Goal: Task Accomplishment & Management: Manage account settings

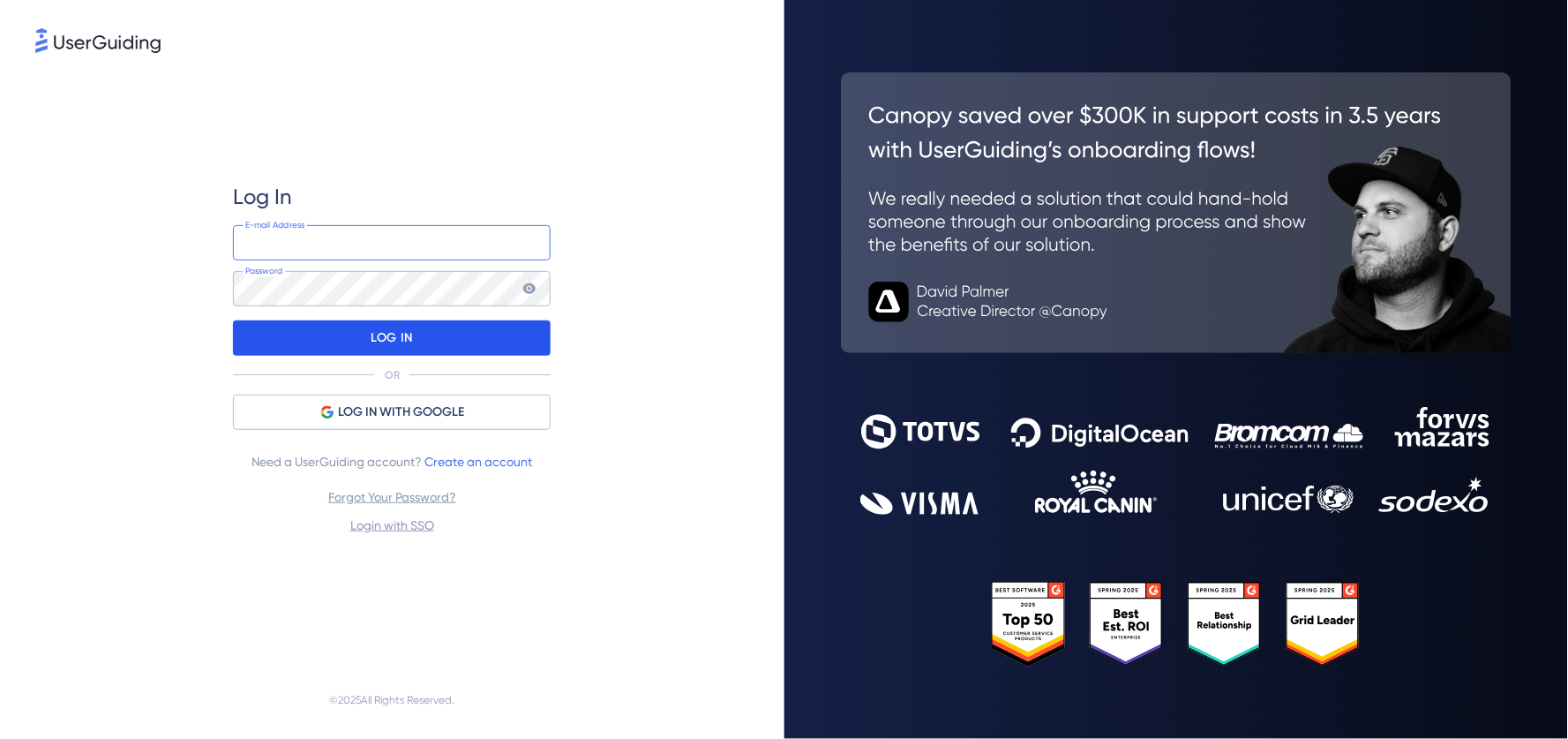
type input "[EMAIL_ADDRESS][DOMAIN_NAME]"
click at [425, 332] on div "LOG IN" at bounding box center [391, 338] width 317 height 36
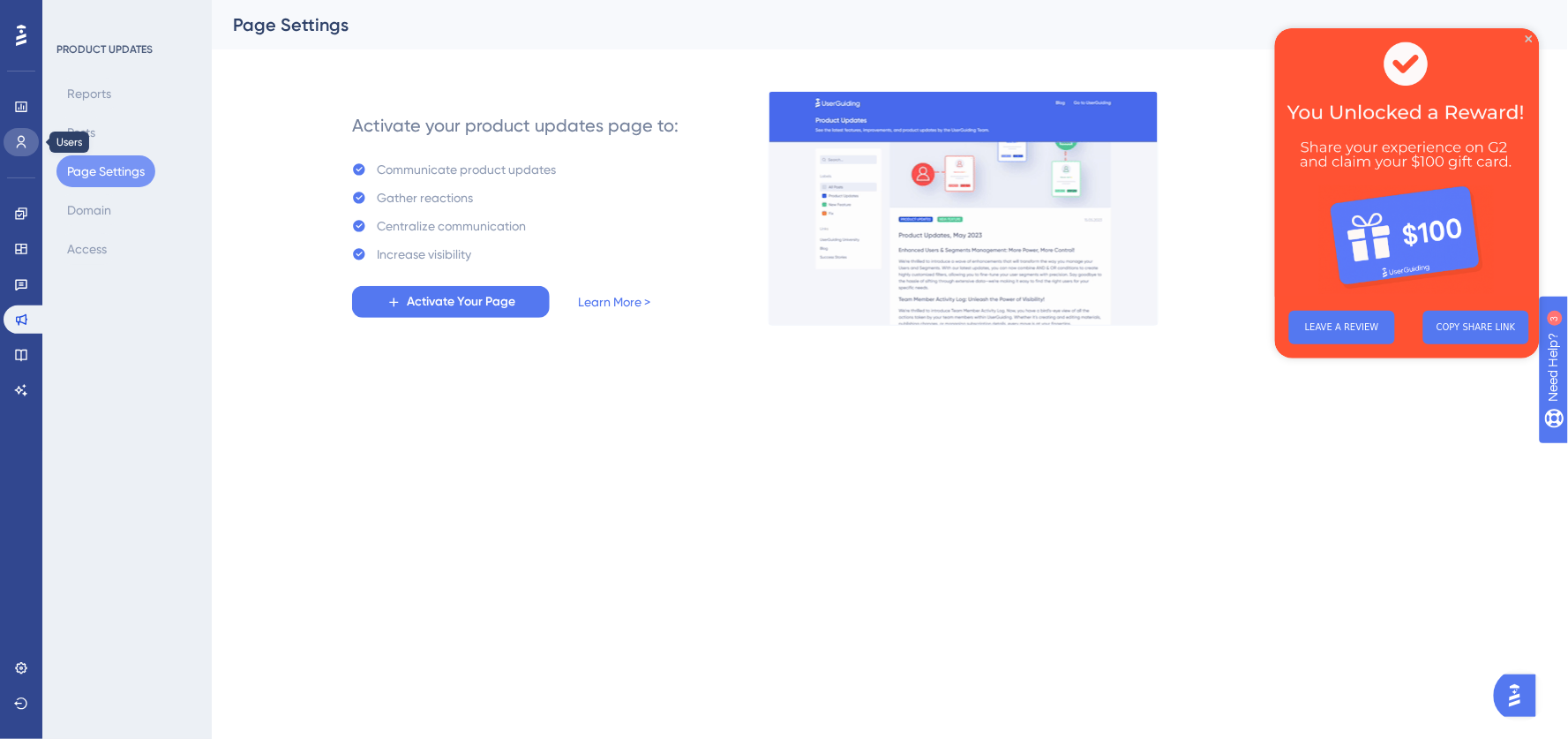
click at [12, 134] on link at bounding box center [21, 143] width 36 height 29
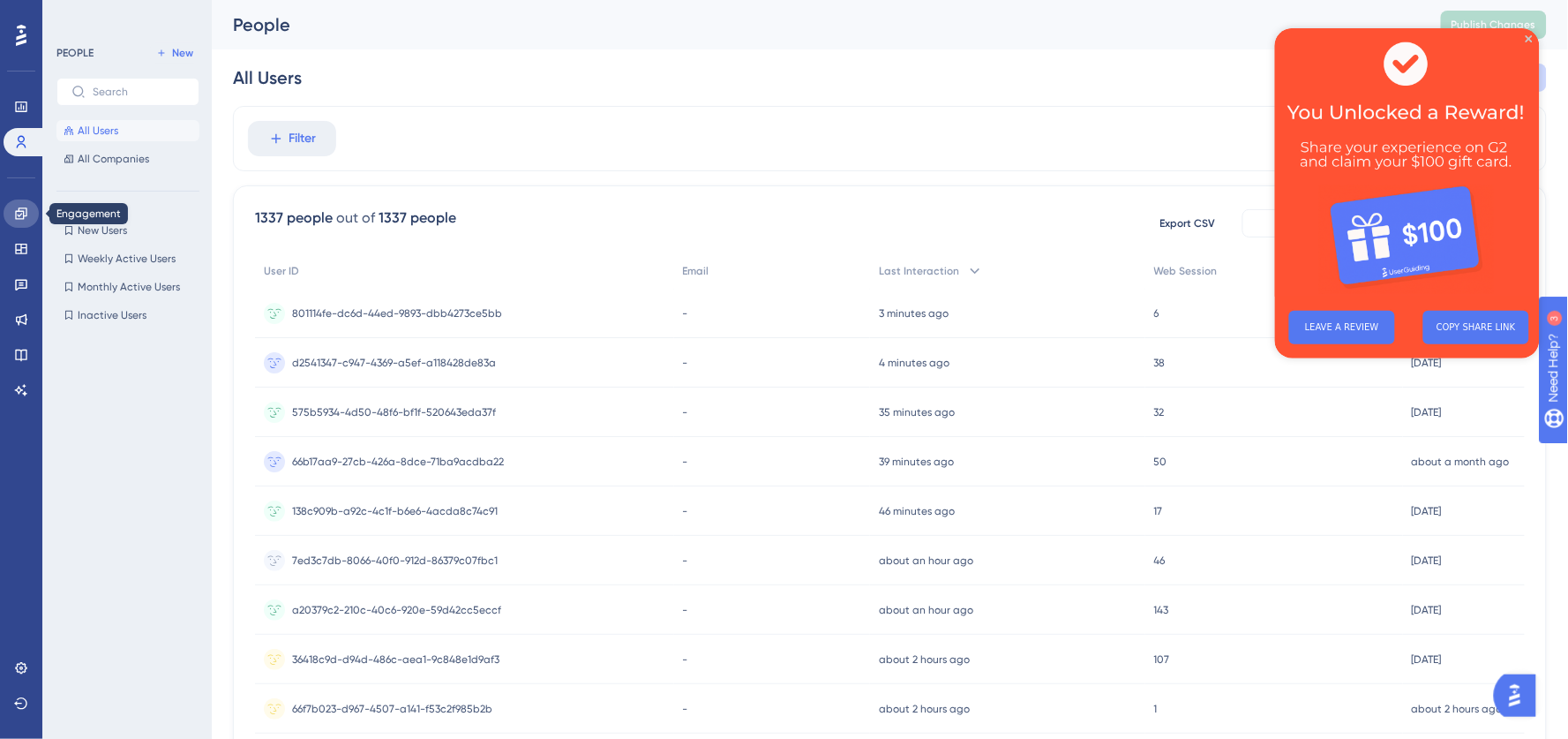
click at [21, 213] on icon at bounding box center [21, 214] width 14 height 14
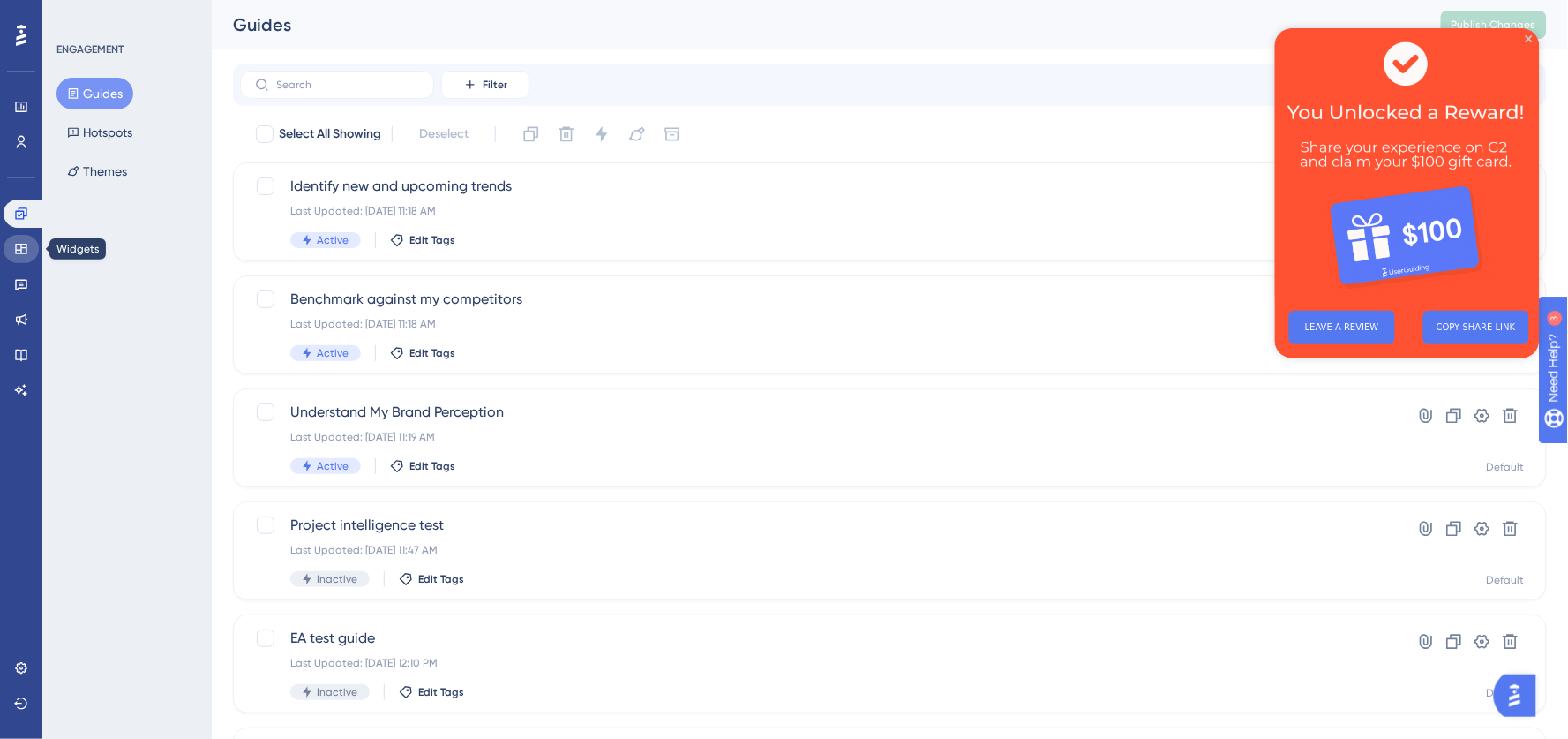
click at [28, 253] on icon at bounding box center [21, 249] width 14 height 14
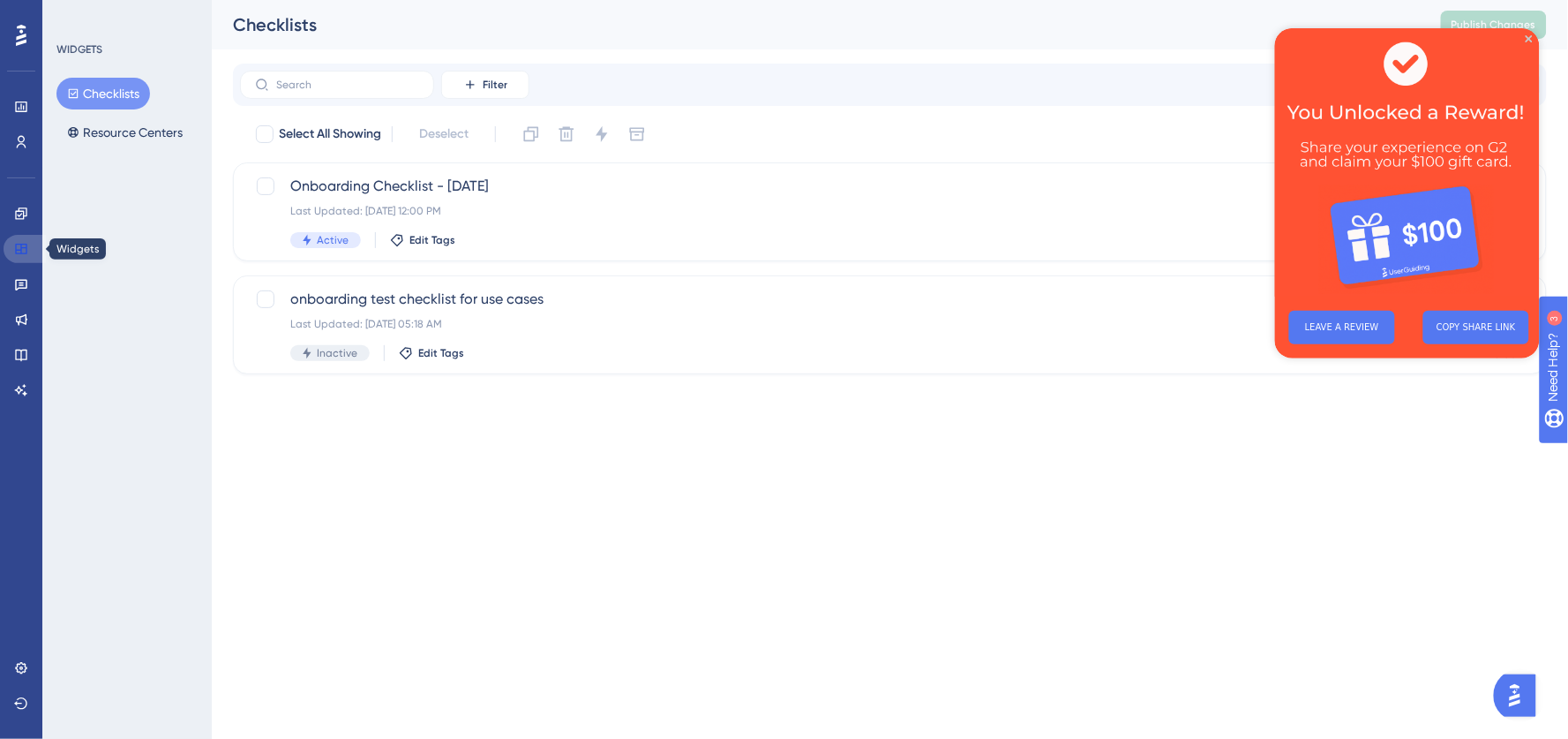
click at [21, 237] on link at bounding box center [25, 249] width 43 height 29
click at [21, 220] on icon at bounding box center [21, 214] width 14 height 14
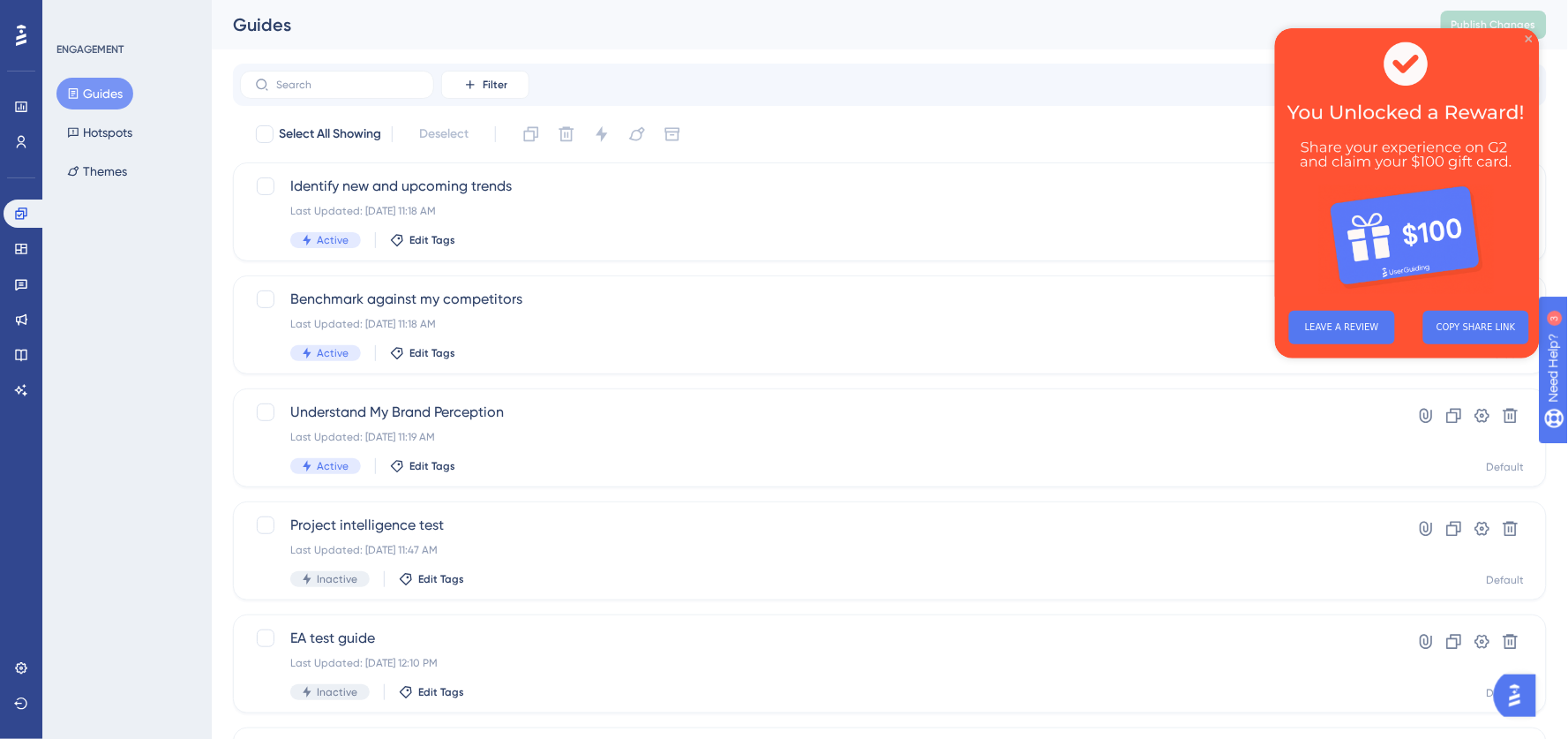
click at [1531, 41] on icon "Close Preview" at bounding box center [1529, 38] width 7 height 7
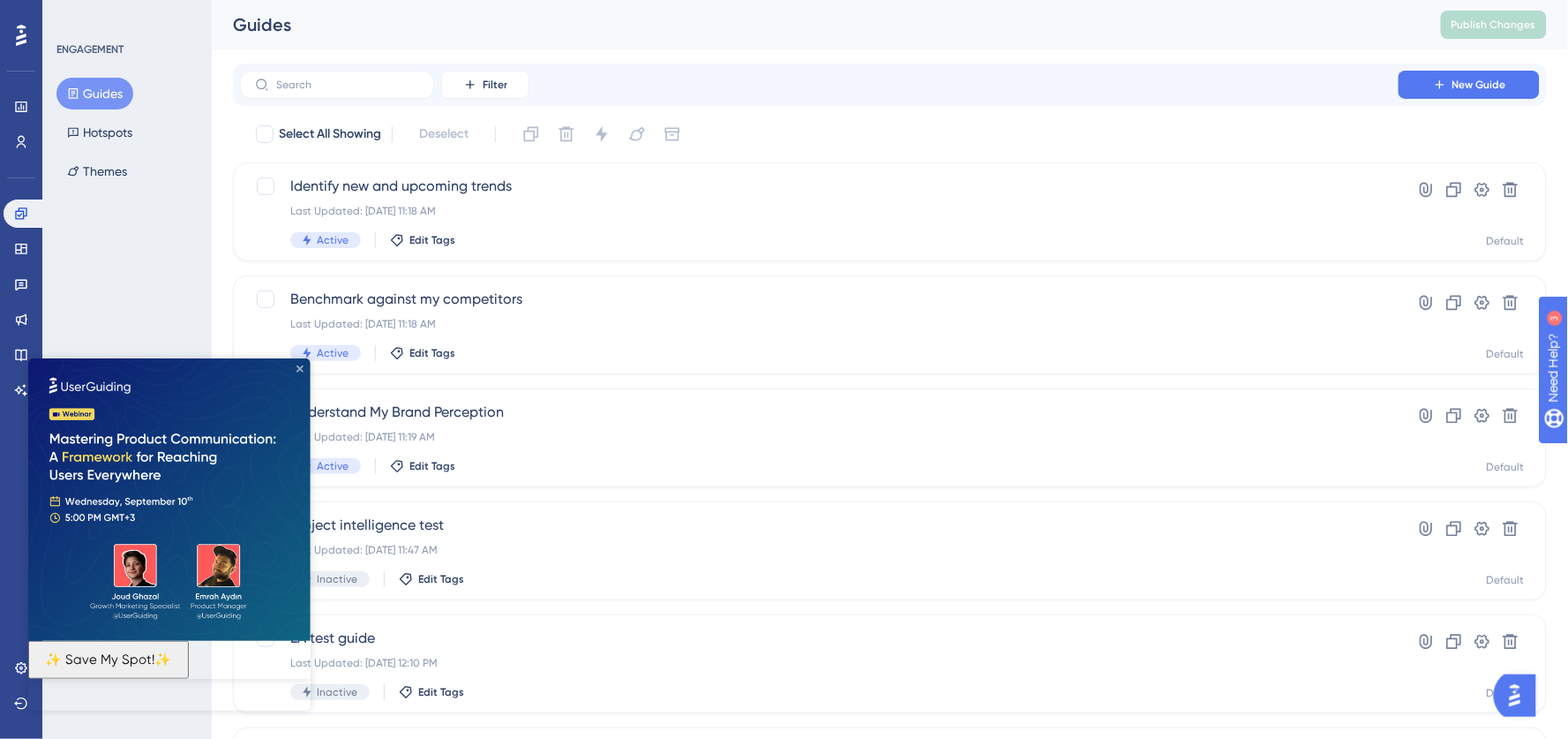
drag, startPoint x: 300, startPoint y: 371, endPoint x: 327, endPoint y: 729, distance: 359.0
click at [300, 371] on icon "Close Preview" at bounding box center [300, 368] width 7 height 7
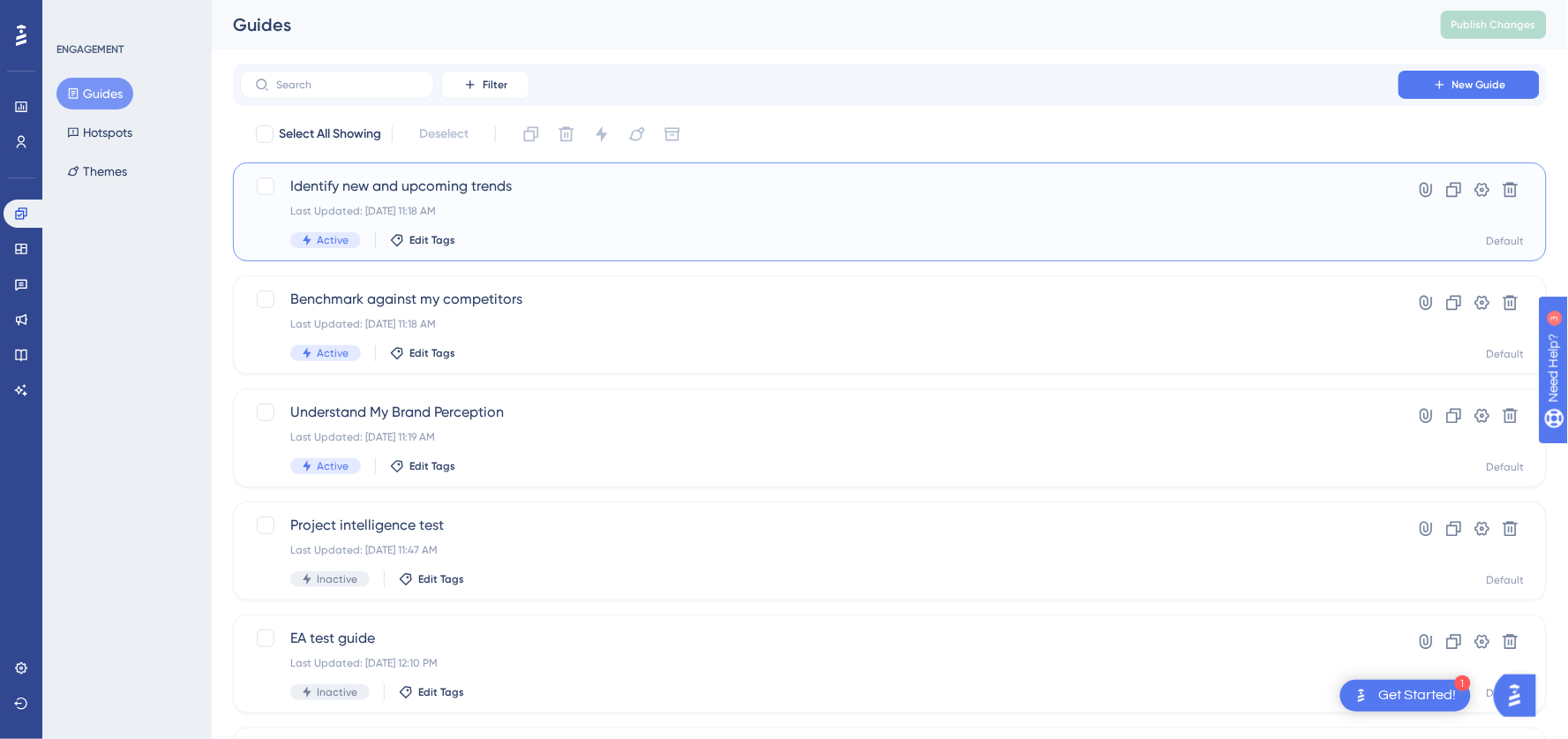
click at [261, 193] on div at bounding box center [266, 186] width 18 height 18
checkbox input "true"
click at [259, 296] on div at bounding box center [266, 300] width 18 height 18
checkbox input "true"
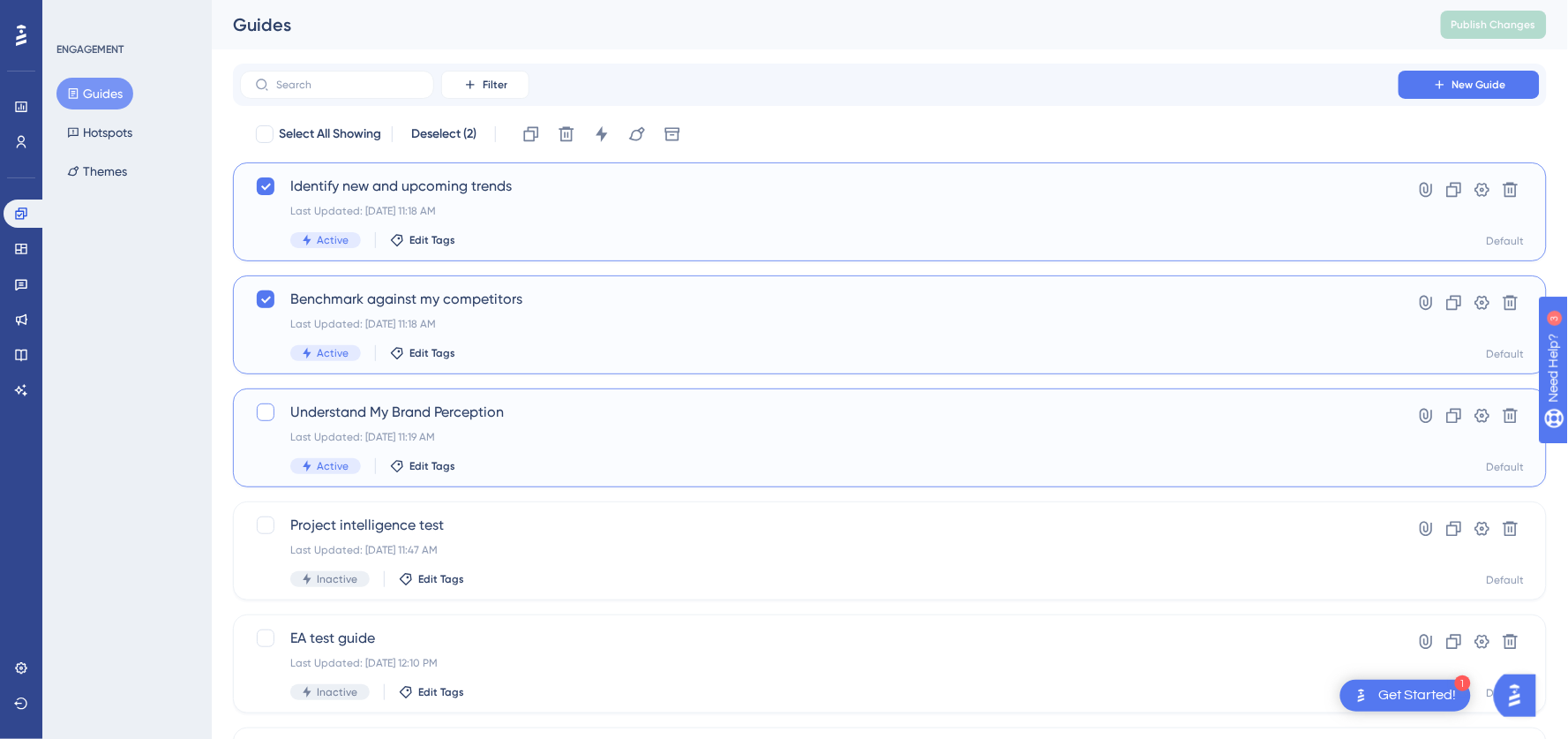
click at [267, 401] on div at bounding box center [266, 412] width 21 height 21
checkbox input "true"
click at [603, 144] on button at bounding box center [602, 135] width 29 height 29
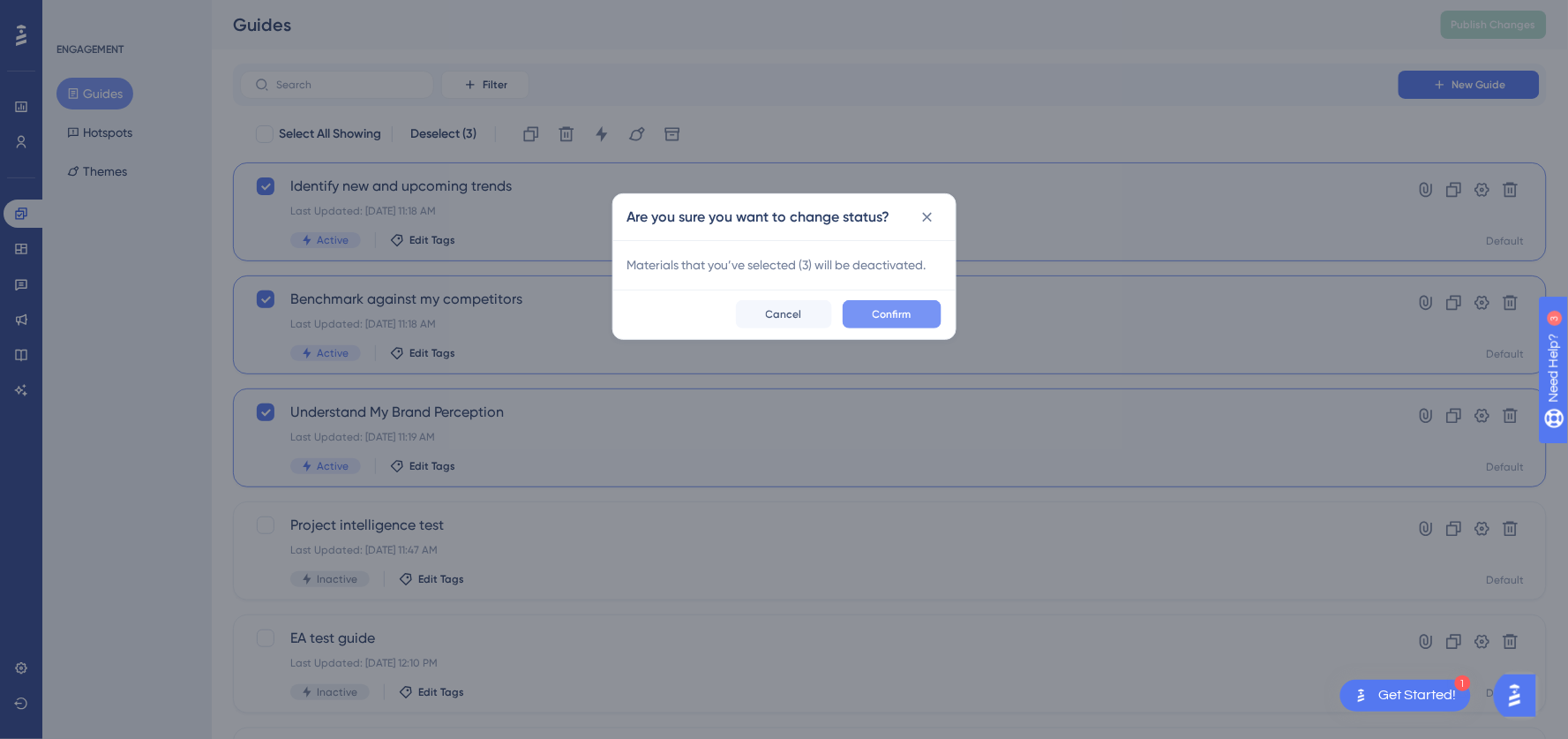
click at [896, 311] on span "Confirm" at bounding box center [892, 315] width 39 height 14
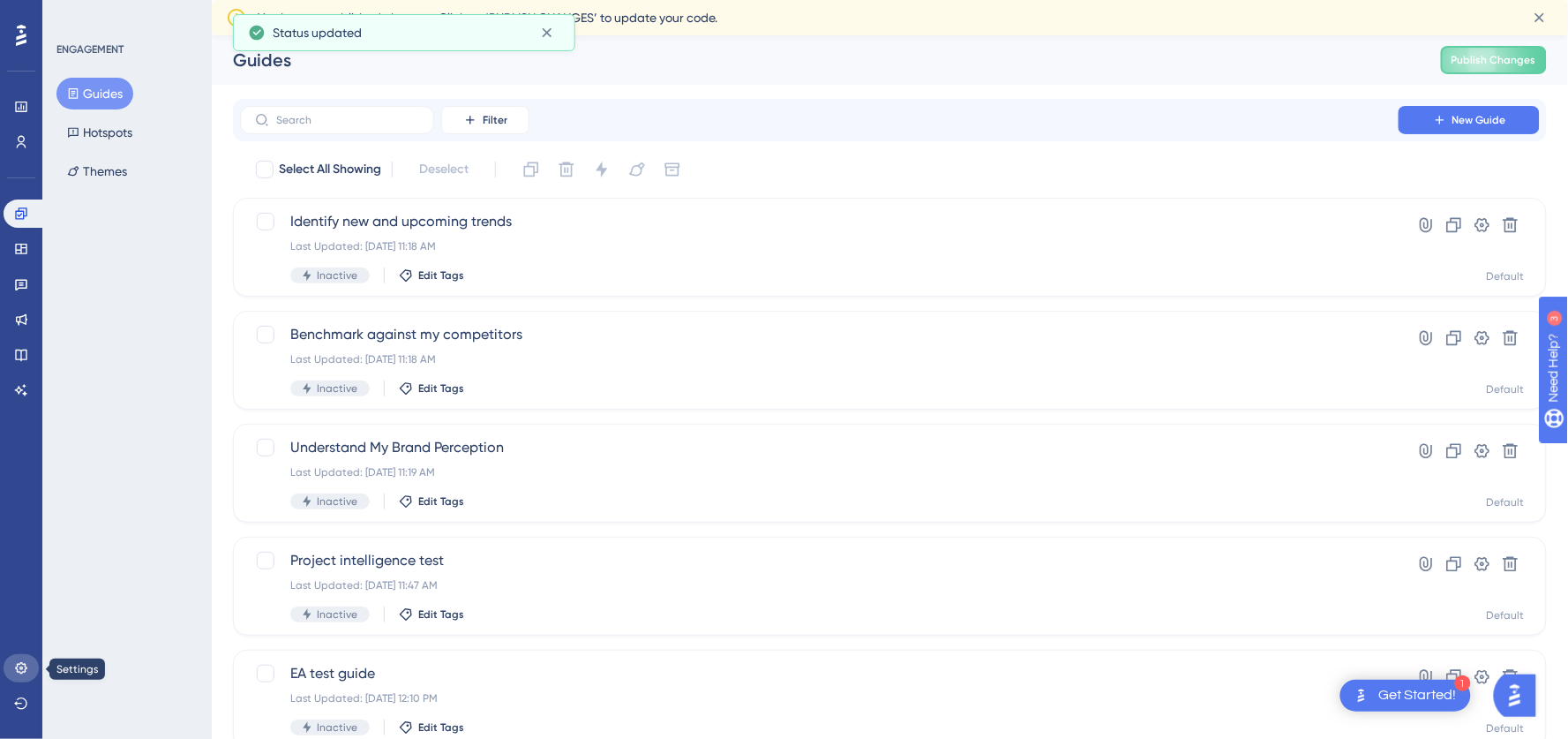
click at [32, 671] on link at bounding box center [21, 669] width 36 height 29
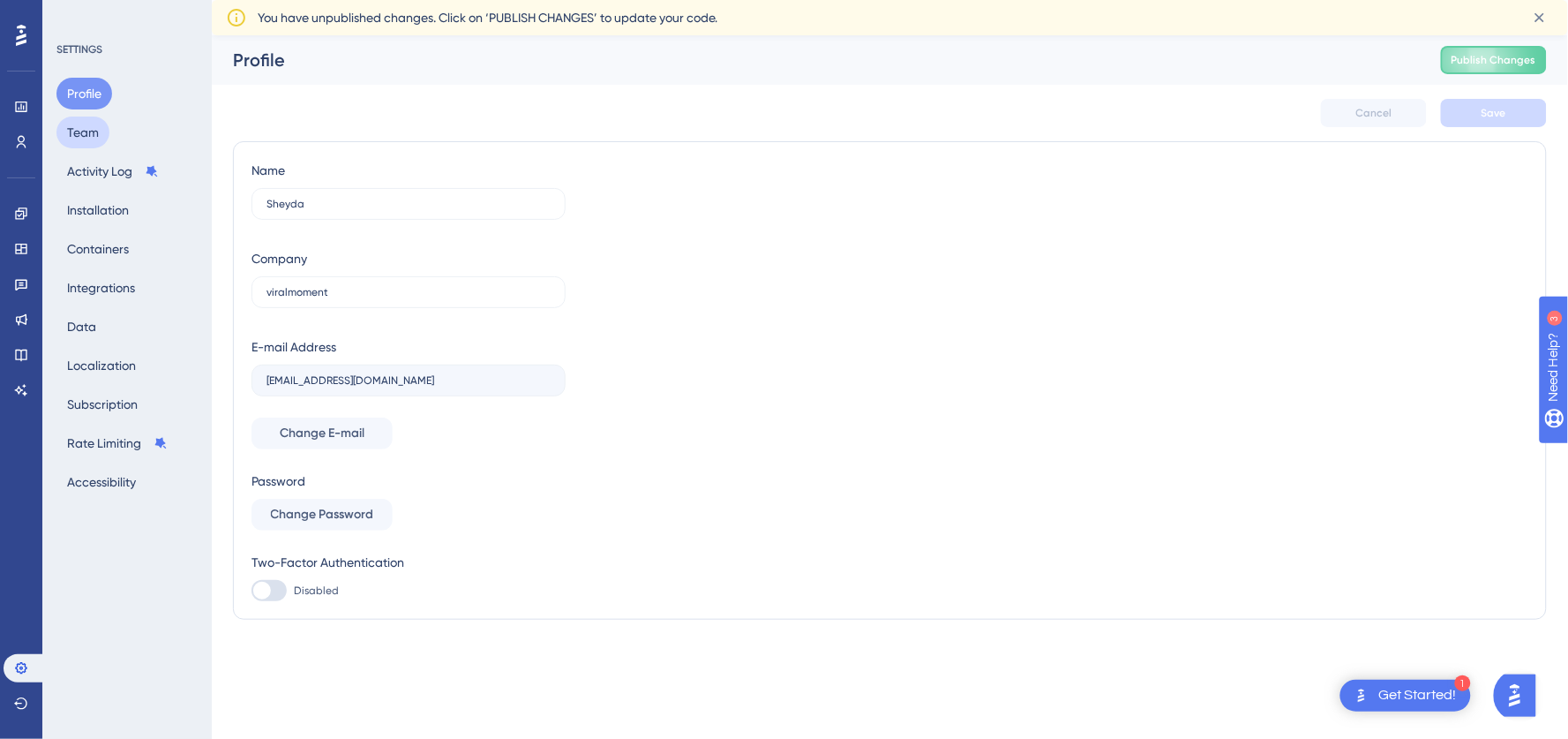
click at [95, 138] on button "Team" at bounding box center [82, 133] width 53 height 32
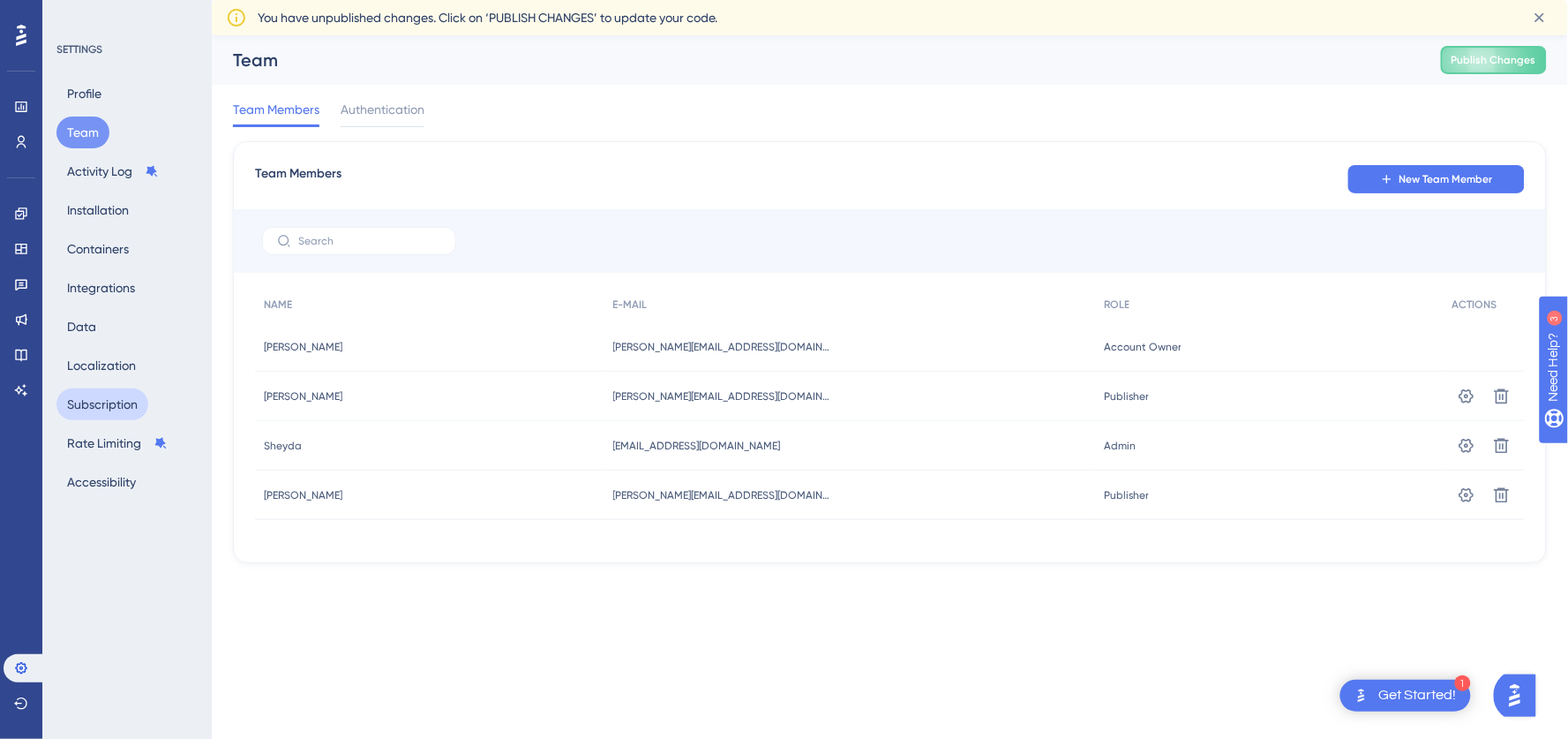
click at [116, 397] on button "Subscription" at bounding box center [102, 405] width 92 height 32
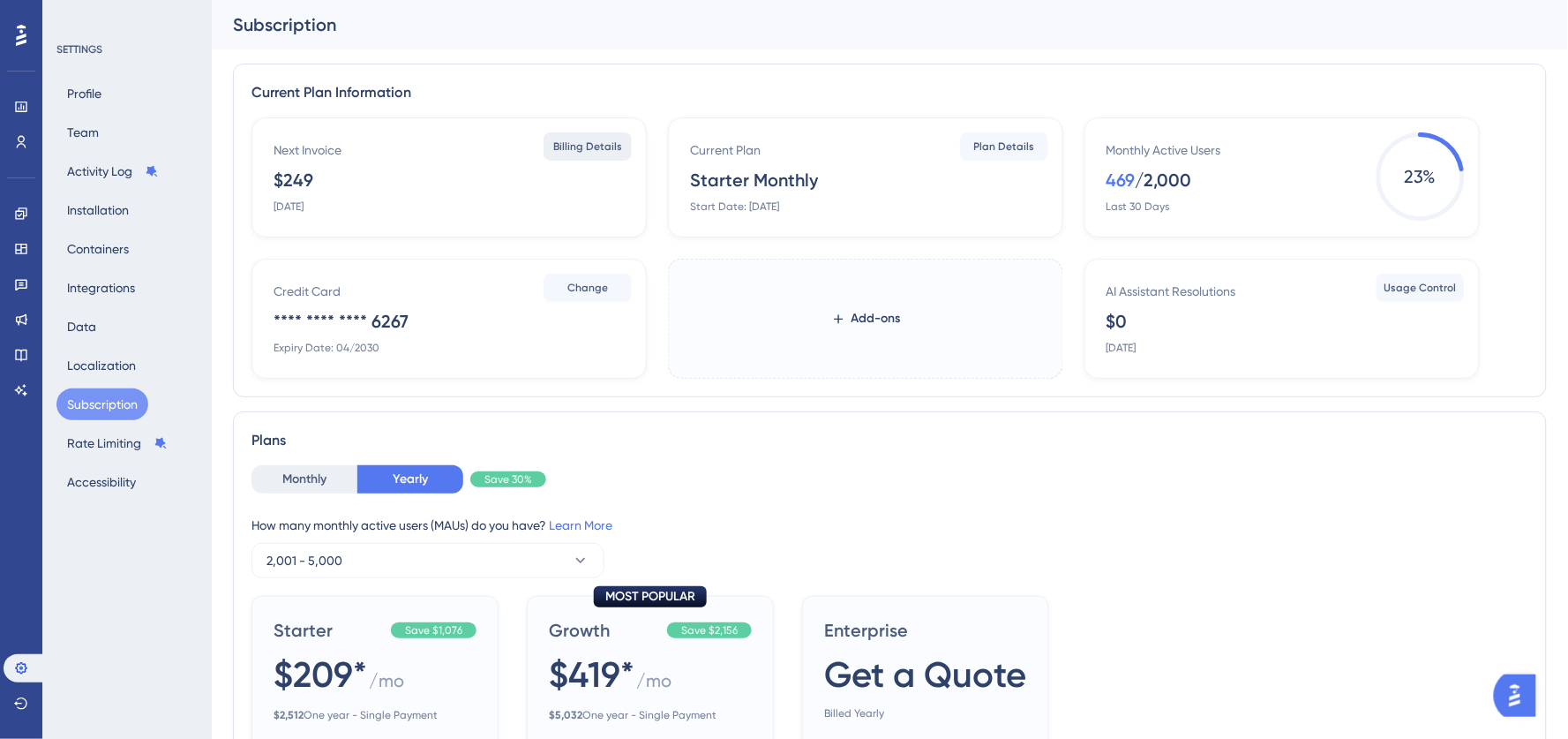
click at [613, 140] on span "Billing Details" at bounding box center [587, 146] width 69 height 14
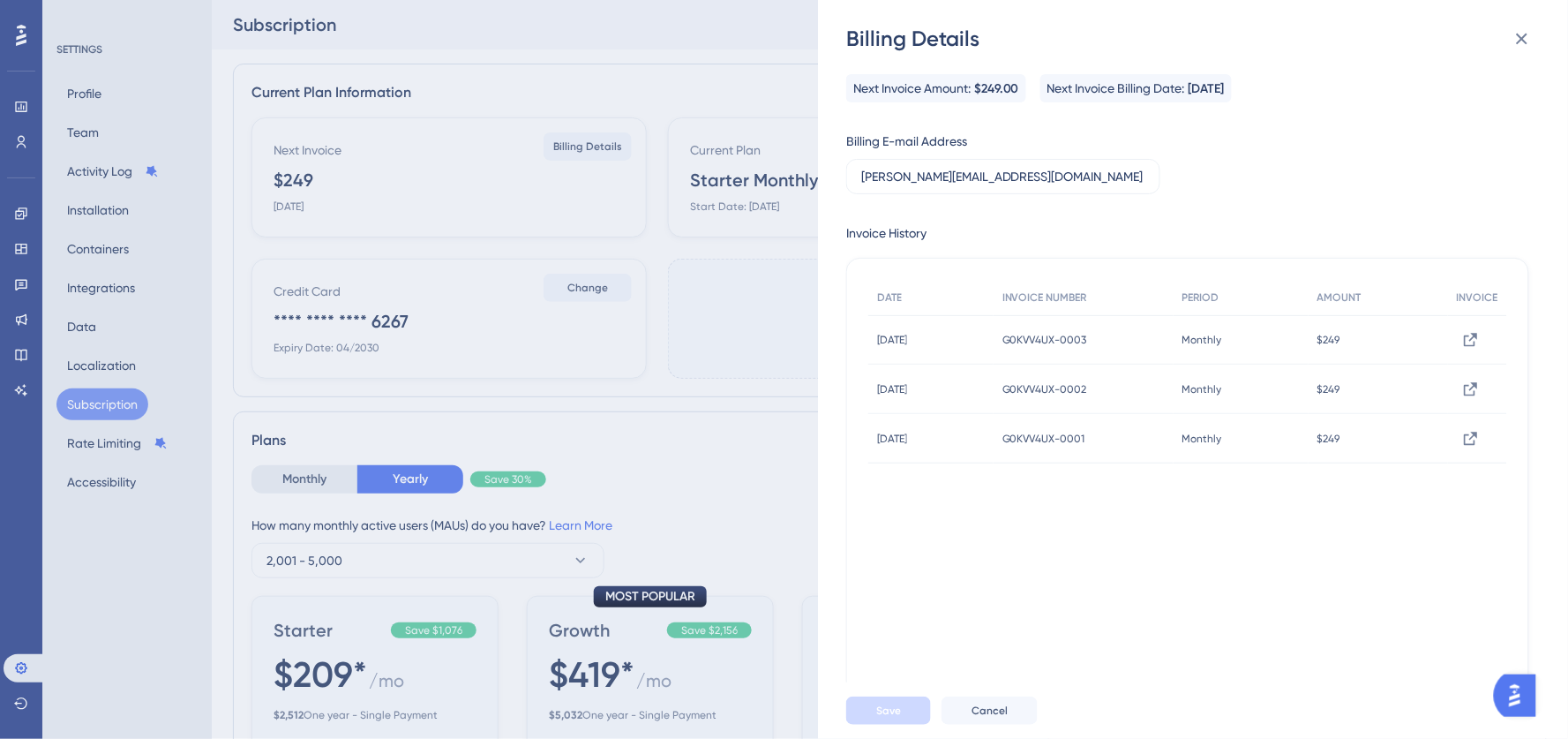
click at [937, 709] on div "Save Cancel" at bounding box center [941, 710] width 192 height 29
click at [1016, 725] on button "Cancel" at bounding box center [989, 710] width 96 height 29
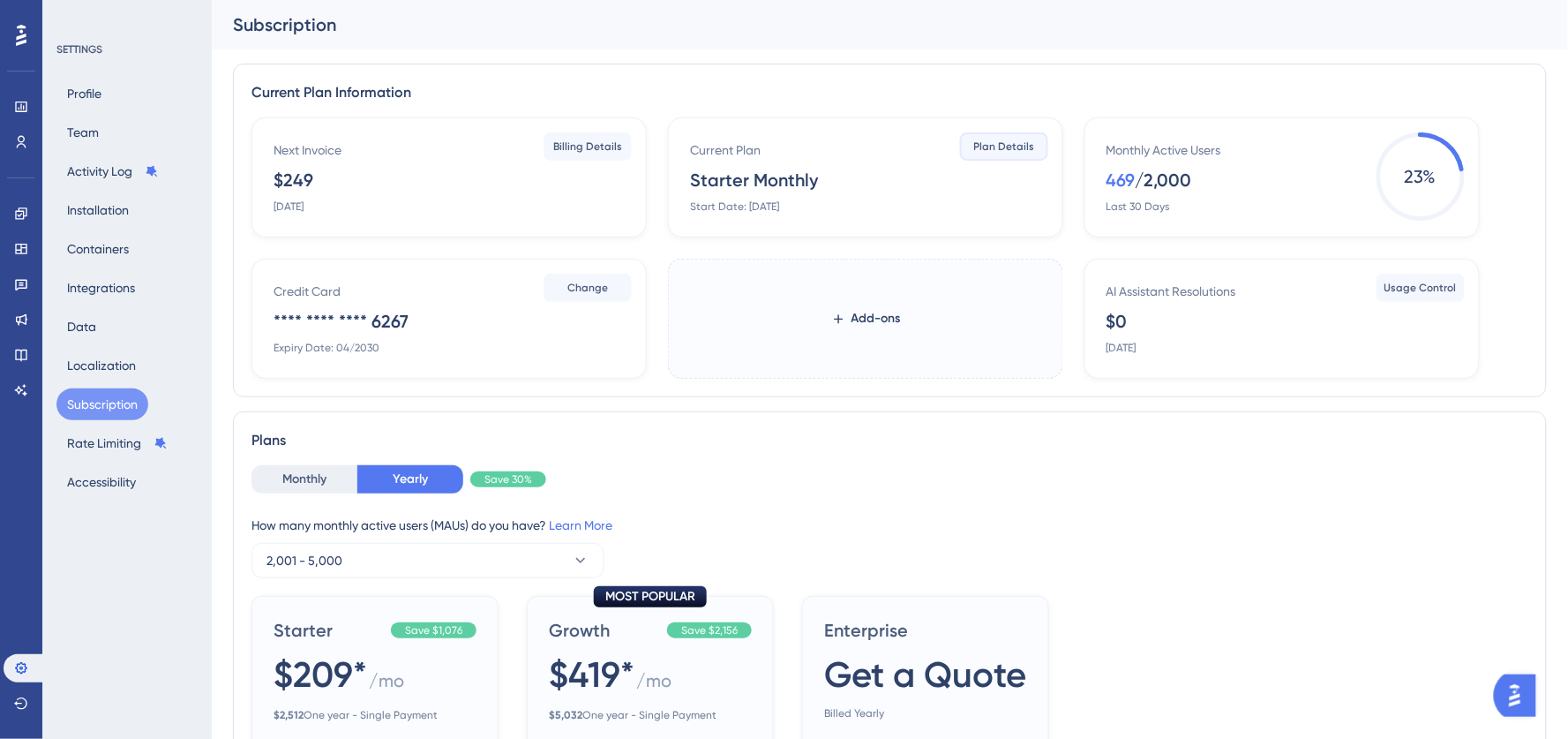
click at [1013, 150] on span "Plan Details" at bounding box center [1005, 146] width 61 height 14
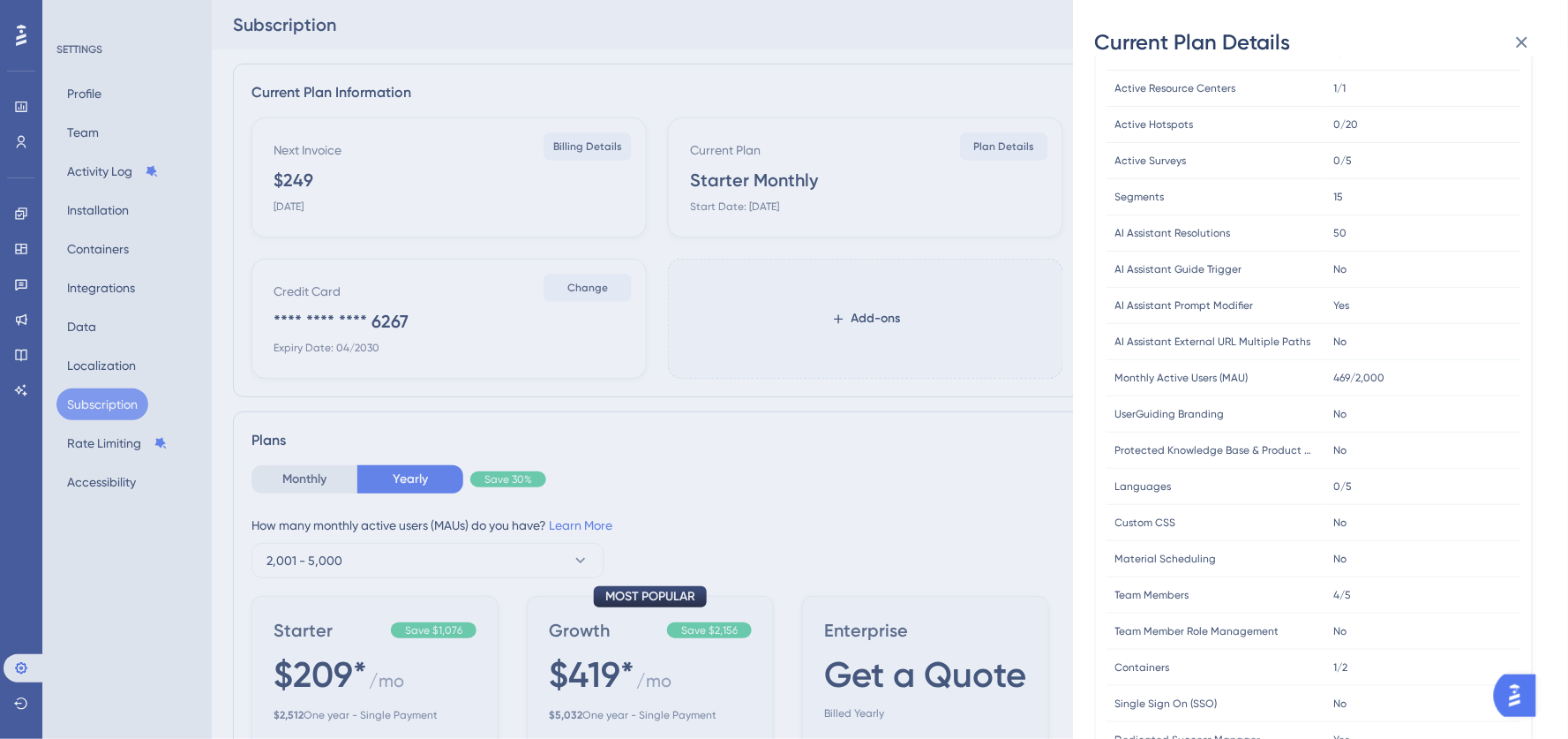
scroll to position [400, 0]
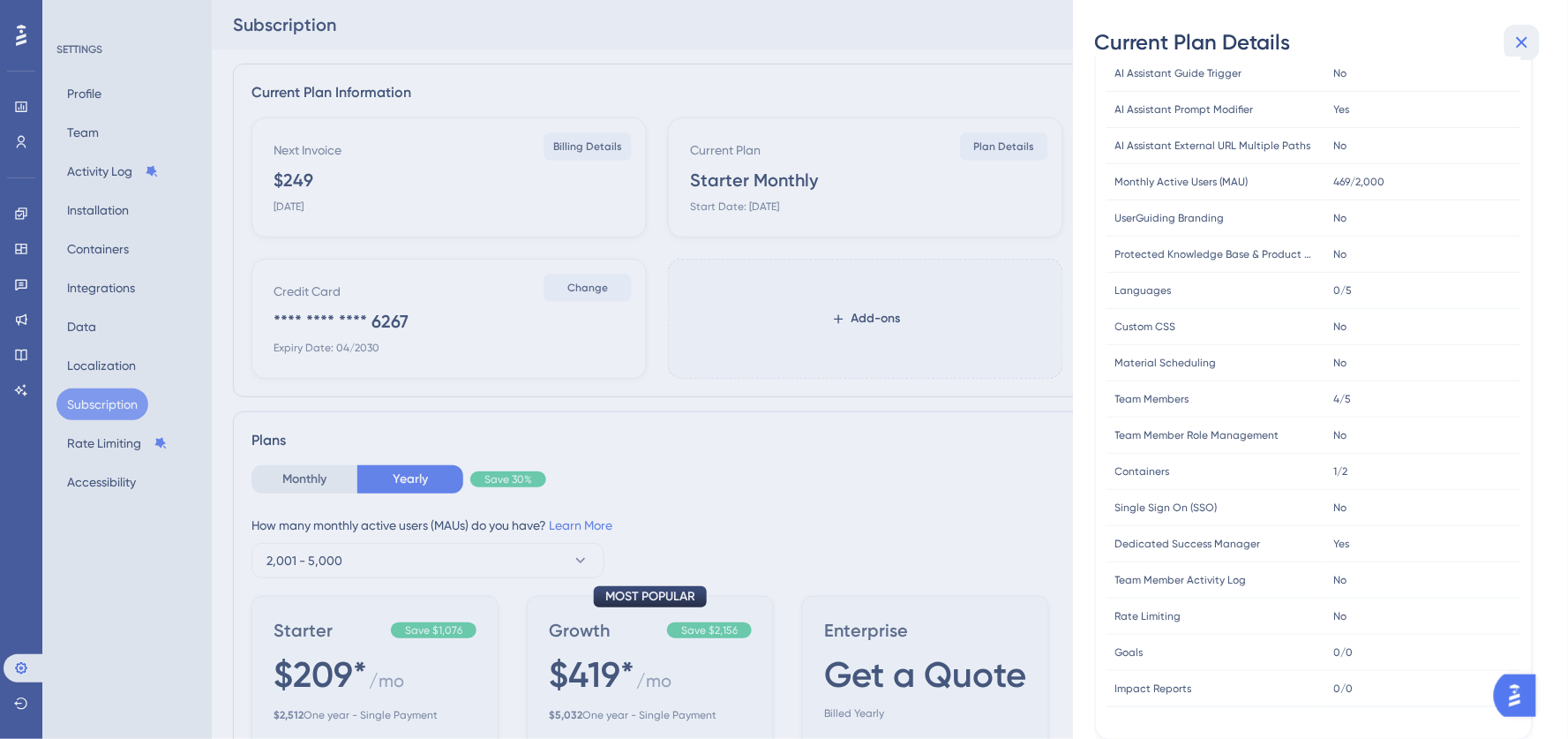
click at [1522, 37] on icon at bounding box center [1523, 43] width 21 height 21
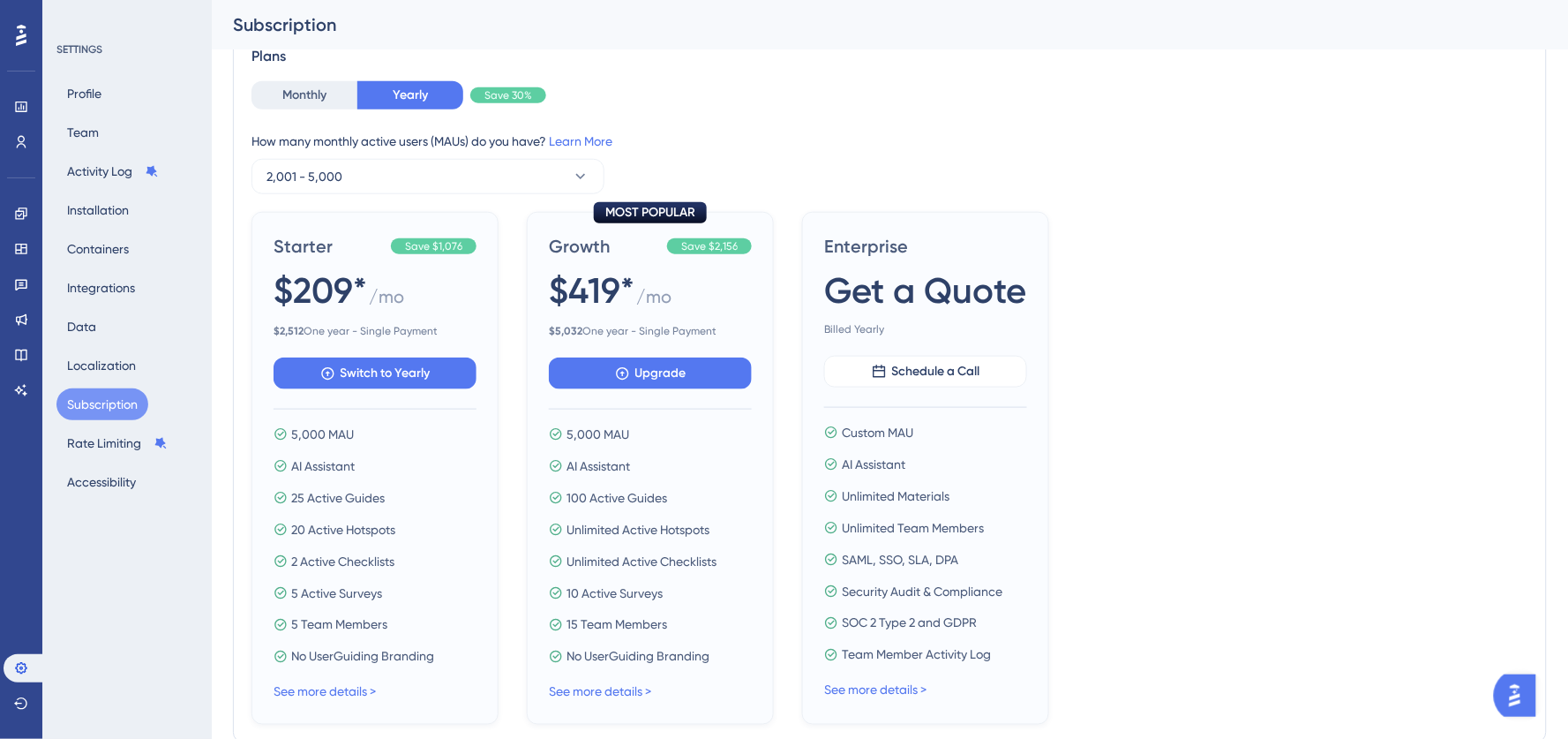
scroll to position [619, 0]
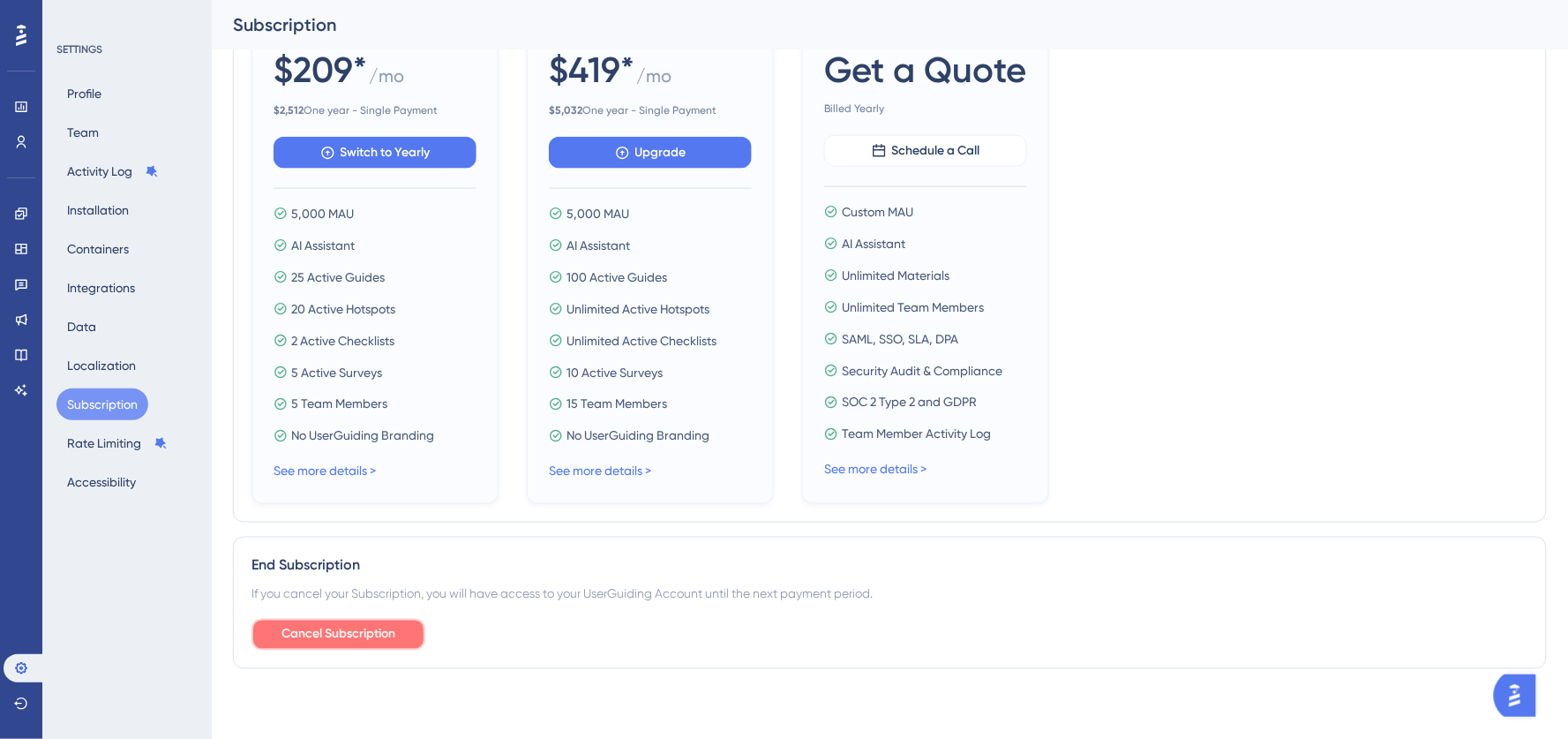
drag, startPoint x: 418, startPoint y: 631, endPoint x: 406, endPoint y: 631, distance: 12.0
click at [418, 631] on button "Cancel Subscription" at bounding box center [338, 635] width 174 height 32
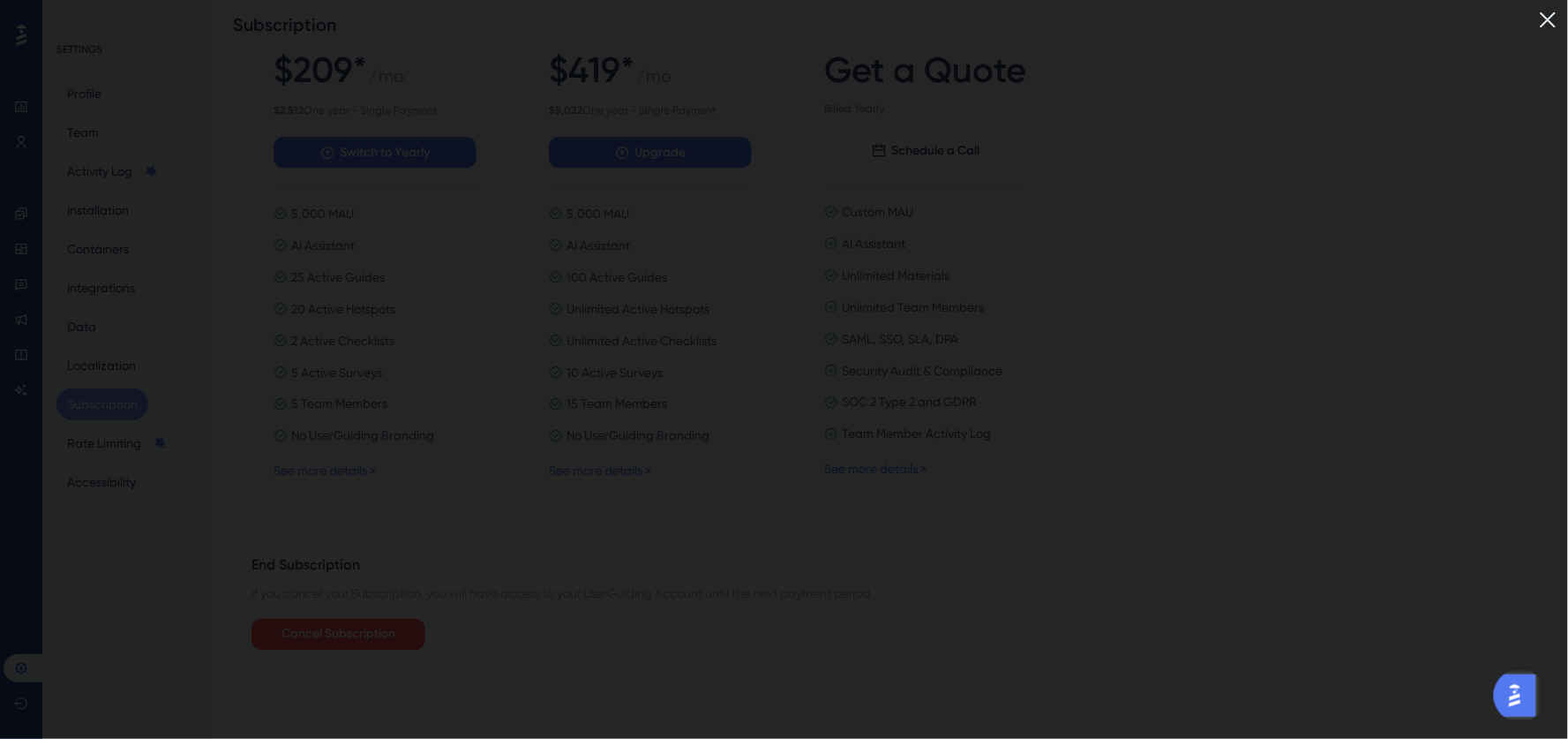
click at [1555, 17] on img at bounding box center [1548, 20] width 29 height 29
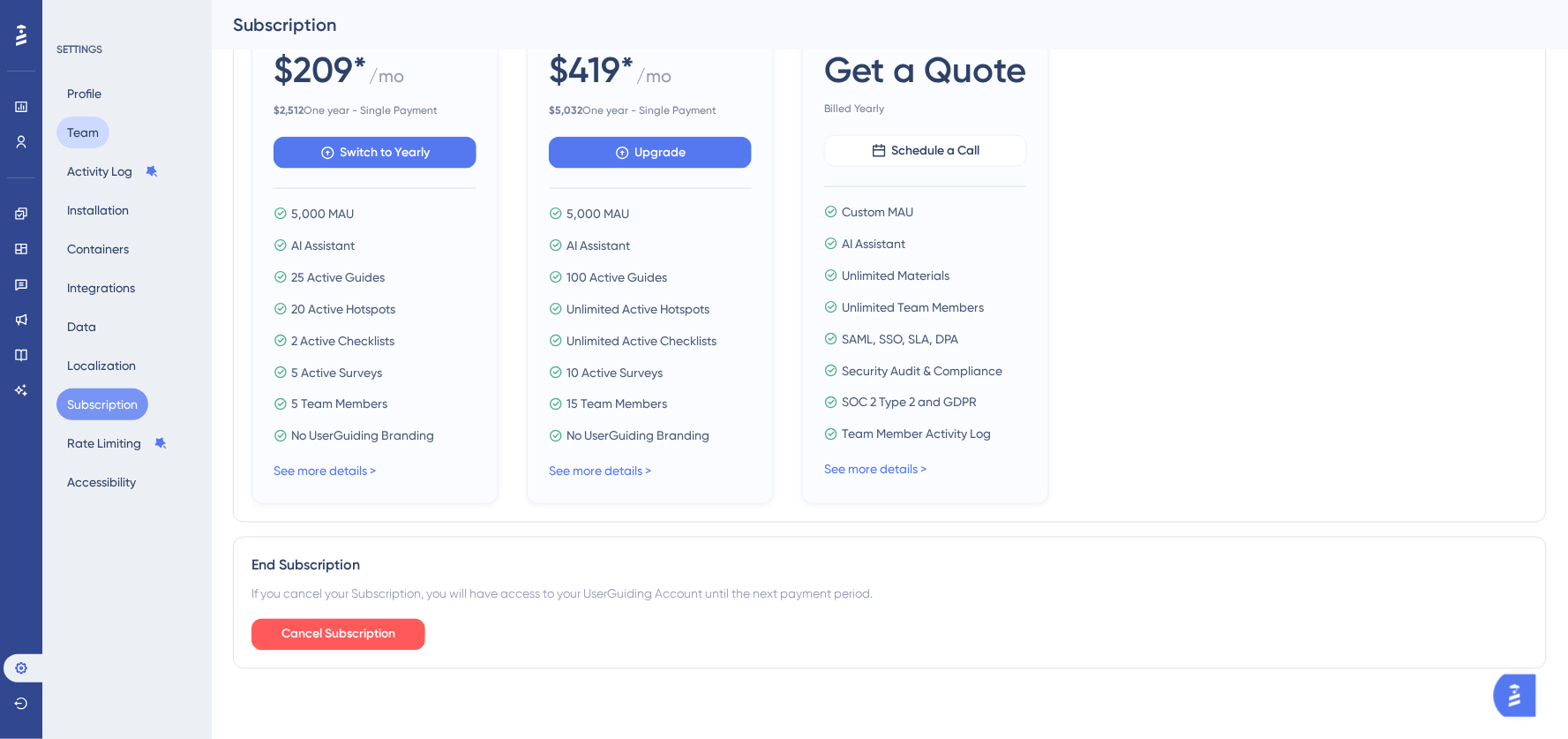
click at [103, 127] on button "Team" at bounding box center [82, 133] width 53 height 32
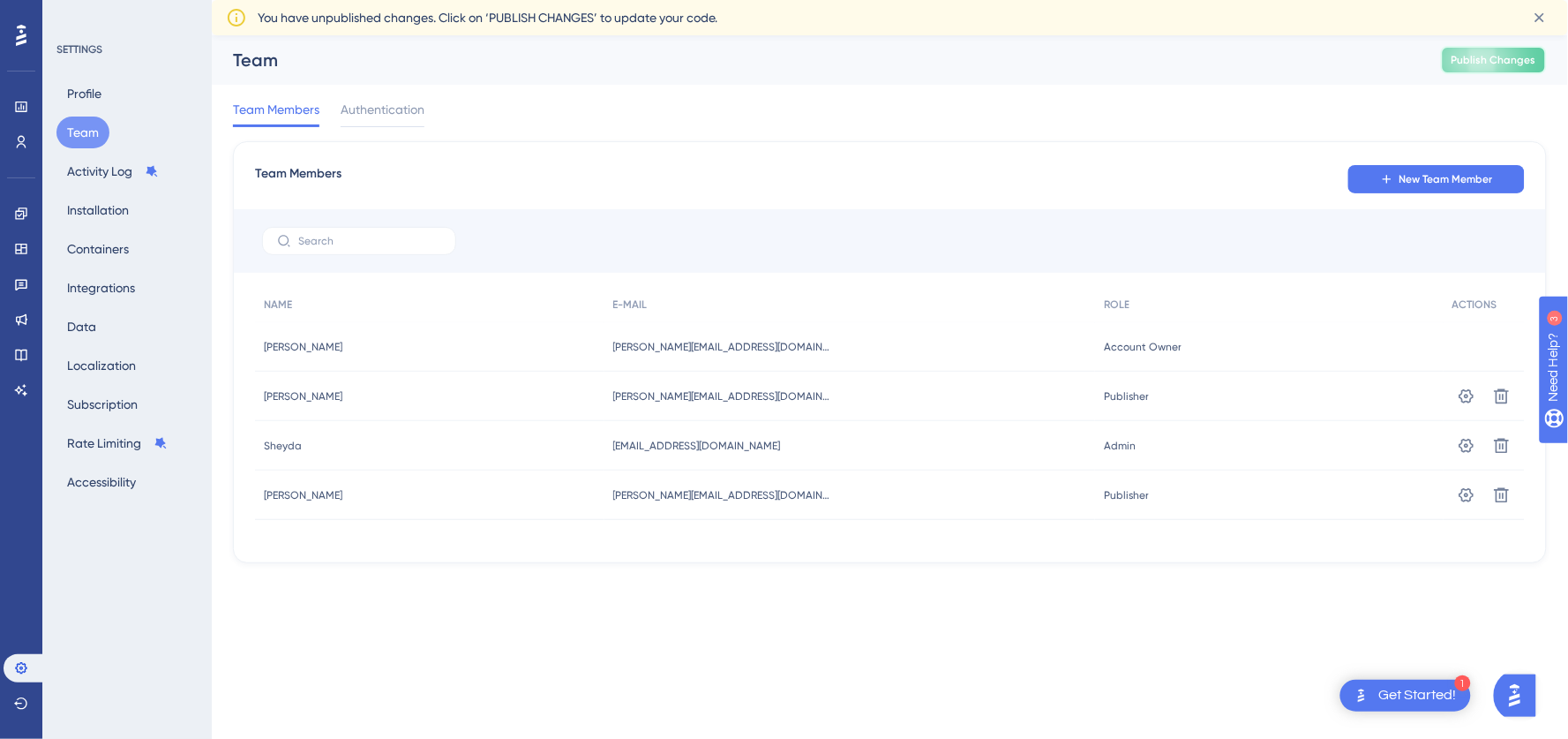
click at [1519, 65] on span "Publish Changes" at bounding box center [1494, 60] width 85 height 14
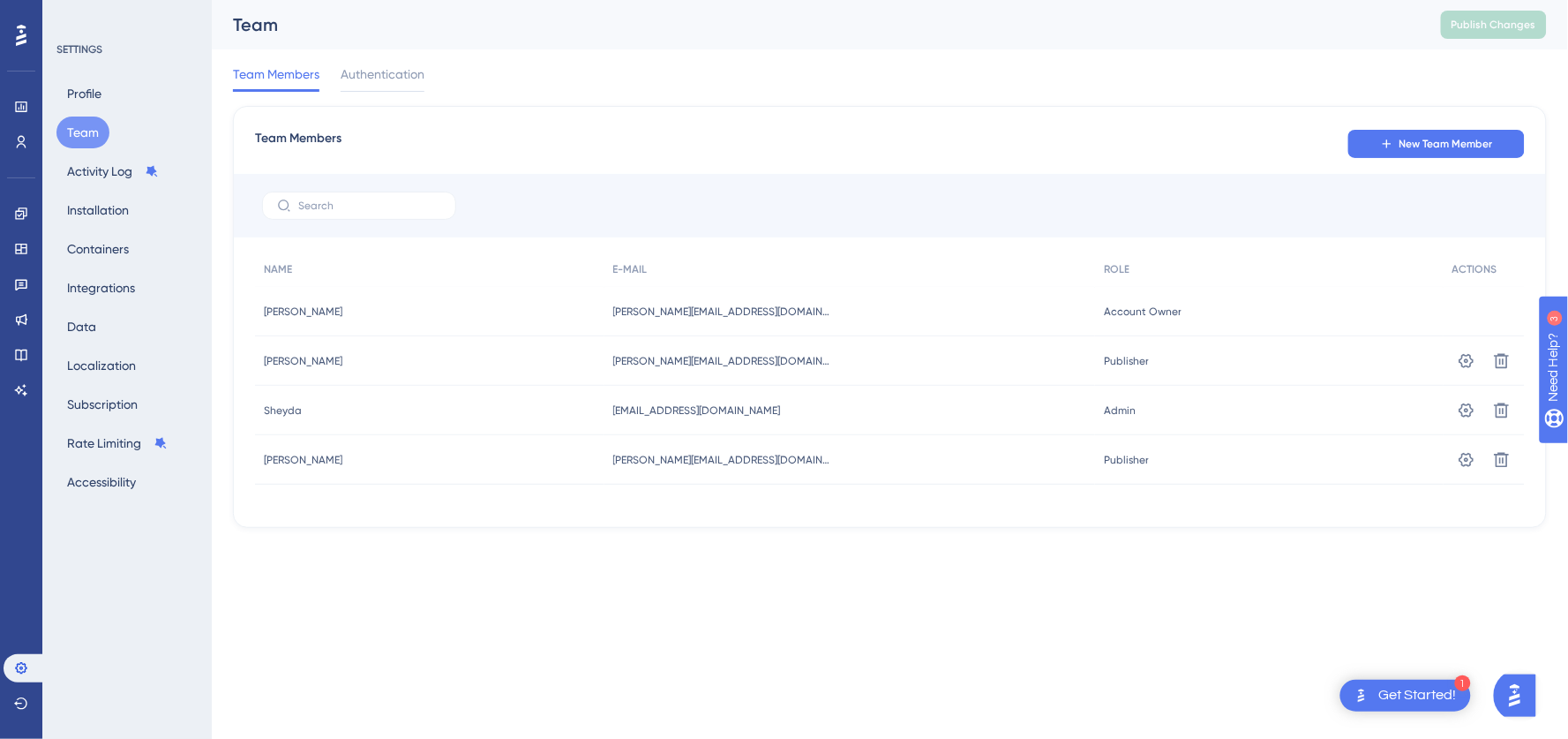
click at [881, 0] on html "1 Get Started! Performance Users Engagement Widgets Feedback Product Updates Kn…" at bounding box center [784, 0] width 1568 height 0
drag, startPoint x: 1148, startPoint y: 179, endPoint x: 1334, endPoint y: 36, distance: 234.6
click at [1148, 179] on div at bounding box center [890, 205] width 1312 height 63
click at [819, 69] on div "Team Members Authentication" at bounding box center [890, 77] width 1314 height 56
